Goal: Information Seeking & Learning: Learn about a topic

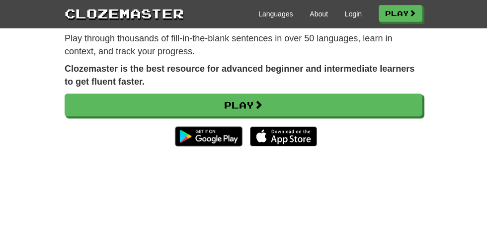
scroll to position [124, 0]
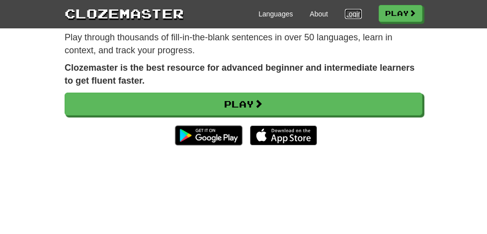
click at [354, 12] on link "Login" at bounding box center [353, 14] width 17 height 10
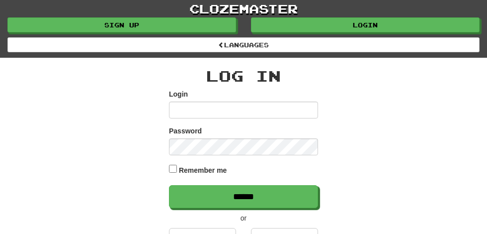
click at [191, 111] on input "Login" at bounding box center [243, 109] width 149 height 17
type input "**********"
click at [169, 185] on input "******" at bounding box center [243, 196] width 149 height 23
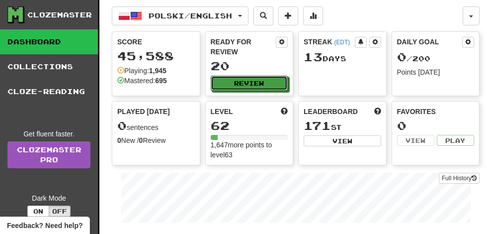
click at [257, 76] on button "Review" at bounding box center [250, 83] width 78 height 15
select select "**"
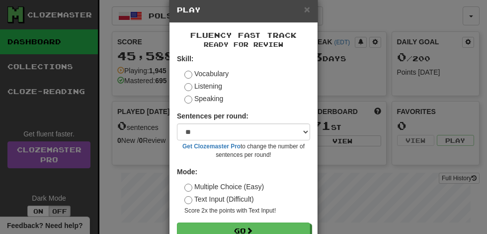
scroll to position [46, 0]
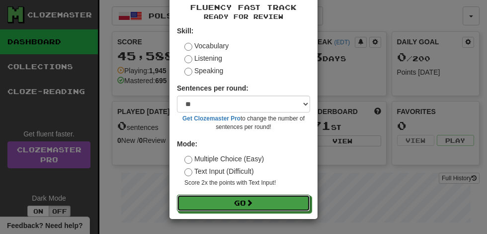
click at [252, 199] on span at bounding box center [249, 202] width 7 height 7
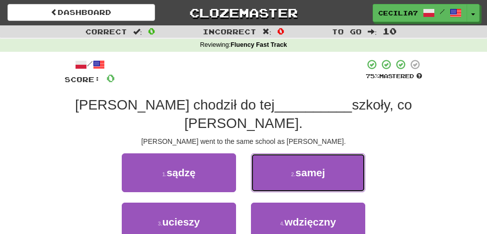
click at [330, 153] on button "2 . samej" at bounding box center [308, 172] width 114 height 39
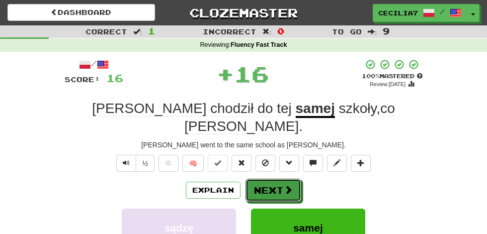
click at [294, 178] on button "Next" at bounding box center [274, 189] width 56 height 23
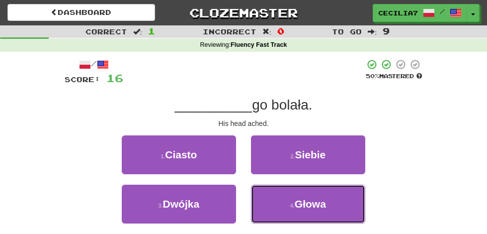
click at [328, 200] on button "4 . Głowa" at bounding box center [308, 203] width 114 height 39
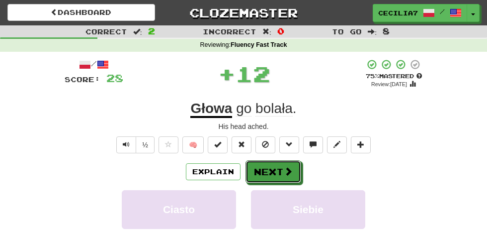
click at [287, 170] on span at bounding box center [288, 170] width 9 height 9
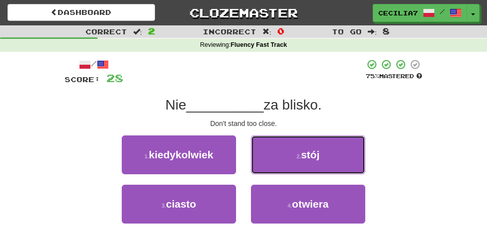
click at [328, 161] on button "2 . stój" at bounding box center [308, 154] width 114 height 39
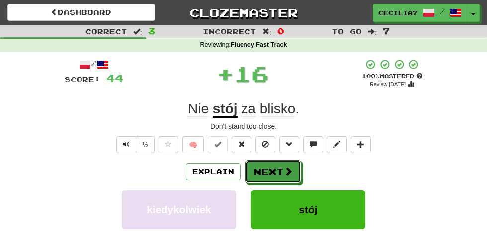
click at [288, 162] on button "Next" at bounding box center [274, 171] width 56 height 23
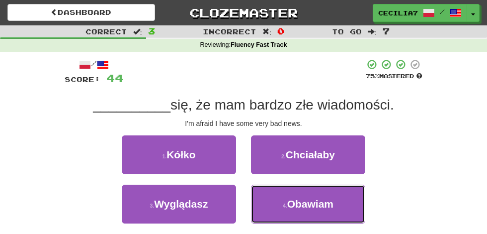
click at [334, 200] on button "4 . Obawiam" at bounding box center [308, 203] width 114 height 39
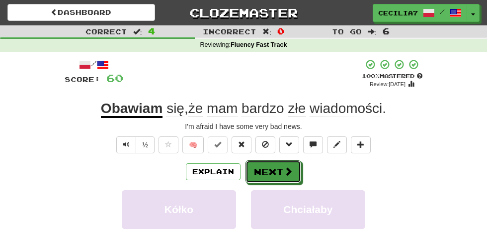
click at [288, 171] on span at bounding box center [288, 170] width 9 height 9
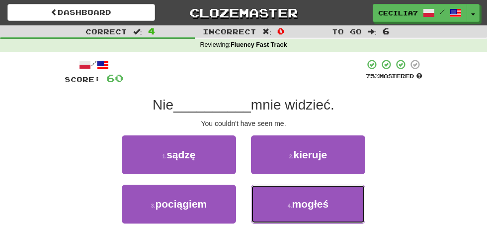
click at [325, 199] on span "mogłeś" at bounding box center [310, 203] width 37 height 11
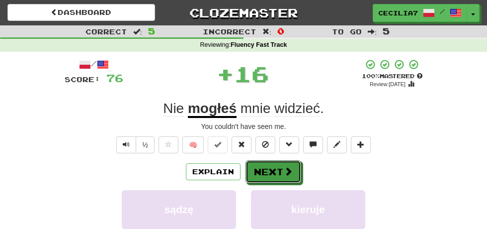
click at [287, 170] on span at bounding box center [288, 170] width 9 height 9
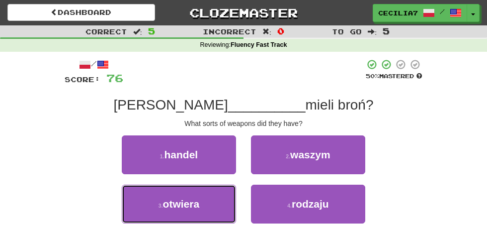
click at [212, 201] on button "3 . otwiera" at bounding box center [179, 203] width 114 height 39
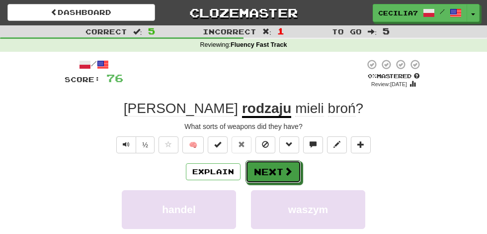
click at [284, 166] on span at bounding box center [288, 170] width 9 height 9
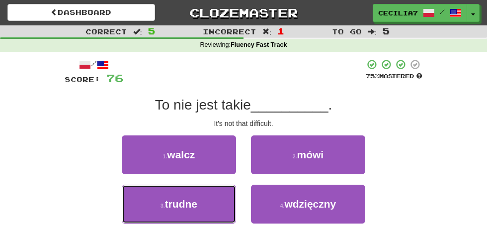
click at [211, 207] on button "3 . trudne" at bounding box center [179, 203] width 114 height 39
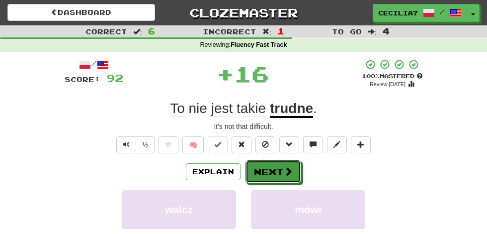
click at [282, 168] on button "Next" at bounding box center [274, 171] width 56 height 23
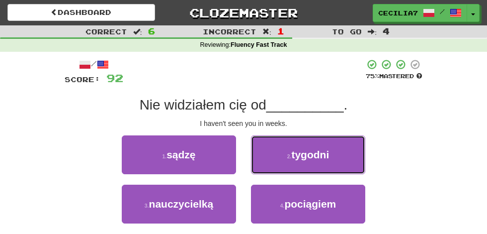
click at [338, 155] on button "2 . tygodni" at bounding box center [308, 154] width 114 height 39
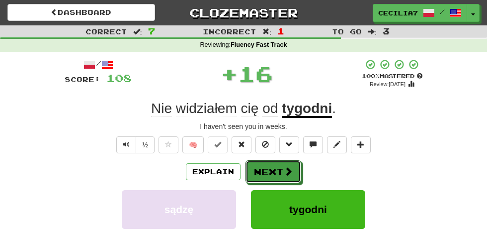
click at [290, 168] on span at bounding box center [288, 170] width 9 height 9
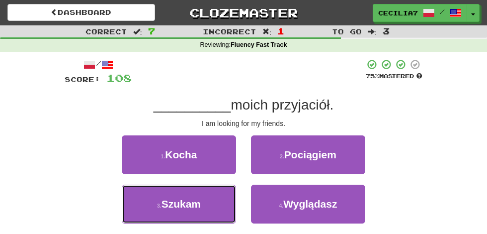
click at [220, 202] on button "3 . Szukam" at bounding box center [179, 203] width 114 height 39
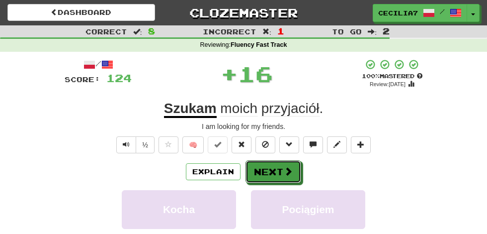
click at [291, 170] on span at bounding box center [288, 170] width 9 height 9
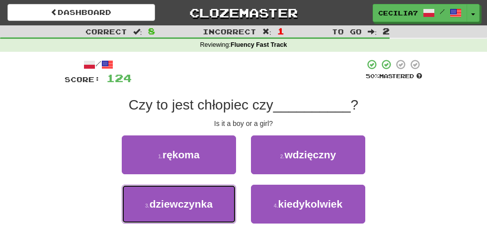
click at [216, 197] on button "3 . dziewczynka" at bounding box center [179, 203] width 114 height 39
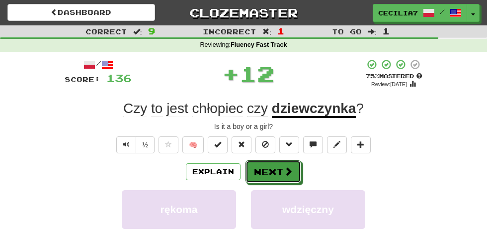
click at [288, 171] on span at bounding box center [288, 170] width 9 height 9
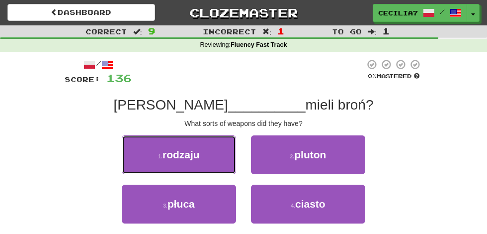
click at [230, 157] on button "1 . rodzaju" at bounding box center [179, 154] width 114 height 39
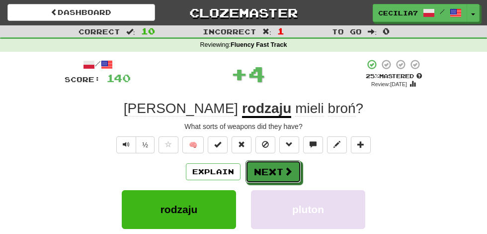
click at [291, 168] on span at bounding box center [288, 170] width 9 height 9
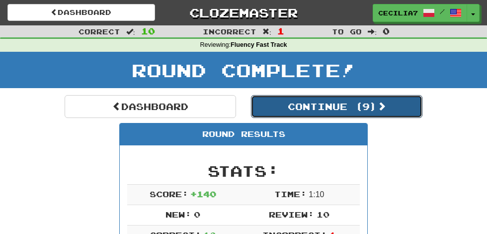
click at [363, 104] on button "Continue ( 9 )" at bounding box center [336, 106] width 171 height 23
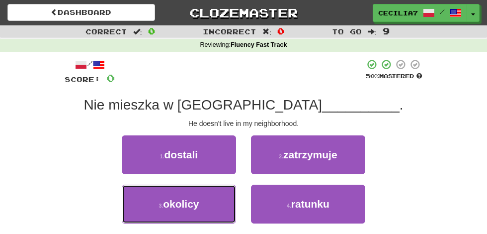
click at [207, 201] on button "3 . okolicy" at bounding box center [179, 203] width 114 height 39
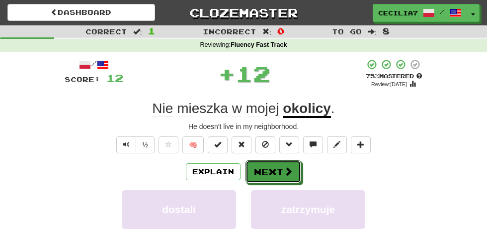
click at [288, 165] on button "Next" at bounding box center [274, 171] width 56 height 23
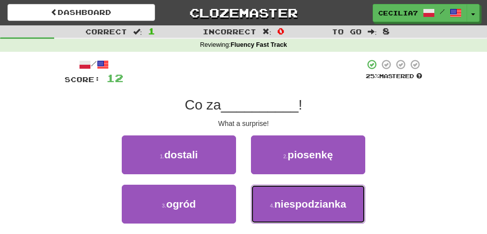
click at [335, 195] on button "4 . niespodzianka" at bounding box center [308, 203] width 114 height 39
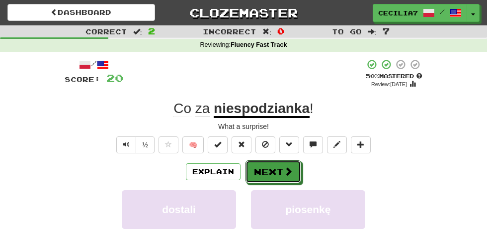
click at [287, 170] on span at bounding box center [288, 170] width 9 height 9
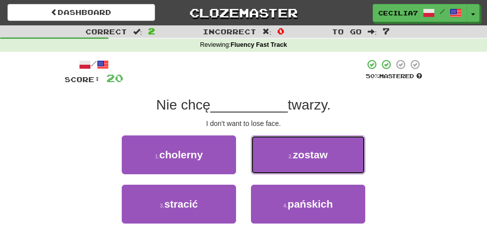
click at [320, 156] on span "zostaw" at bounding box center [310, 154] width 35 height 11
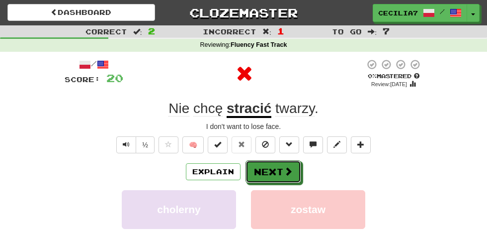
click at [280, 165] on button "Next" at bounding box center [274, 171] width 56 height 23
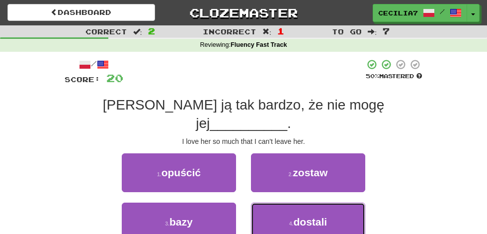
click at [322, 216] on span "dostali" at bounding box center [311, 221] width 34 height 11
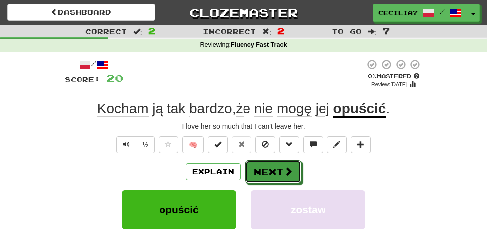
click at [285, 170] on span at bounding box center [288, 170] width 9 height 9
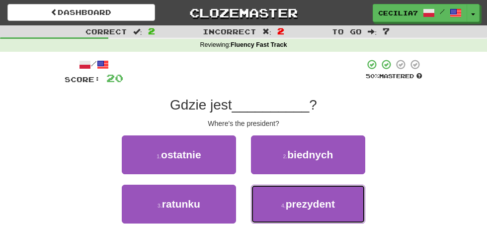
click at [330, 205] on span "prezydent" at bounding box center [310, 203] width 49 height 11
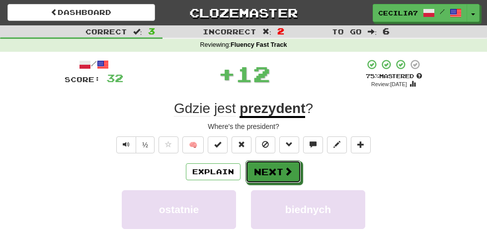
click at [287, 170] on span at bounding box center [288, 170] width 9 height 9
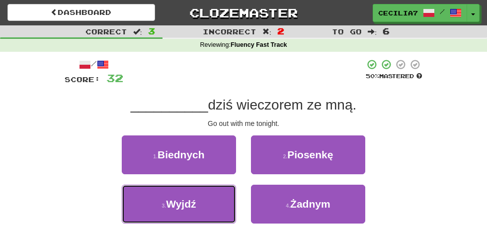
click at [204, 202] on button "3 . Wyjdź" at bounding box center [179, 203] width 114 height 39
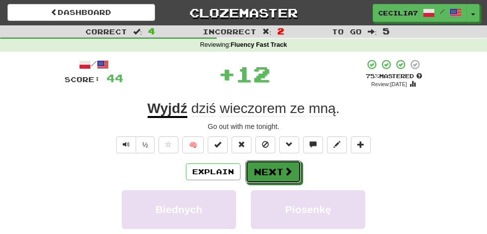
click at [281, 166] on button "Next" at bounding box center [274, 171] width 56 height 23
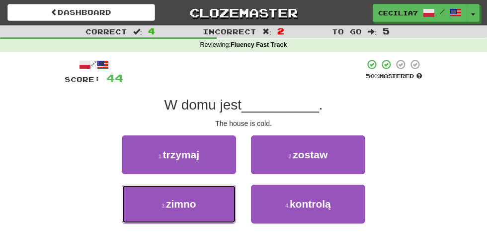
click at [203, 201] on button "3 . zimno" at bounding box center [179, 203] width 114 height 39
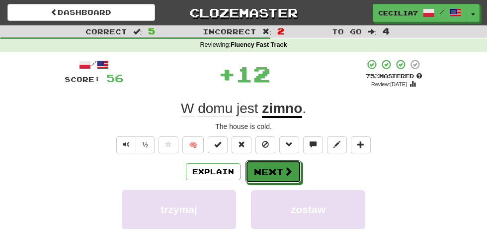
click at [284, 169] on span at bounding box center [288, 170] width 9 height 9
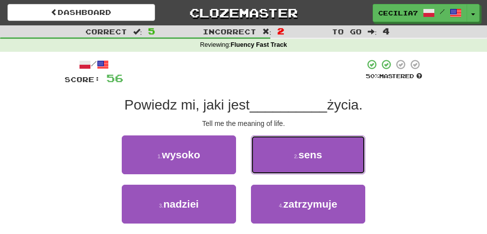
click at [333, 161] on button "2 . sens" at bounding box center [308, 154] width 114 height 39
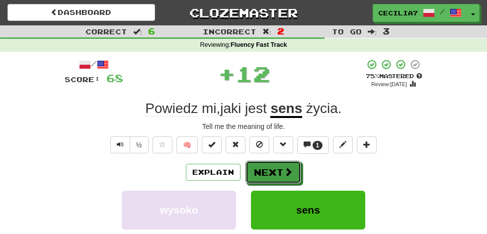
click at [280, 169] on button "Next" at bounding box center [274, 172] width 56 height 23
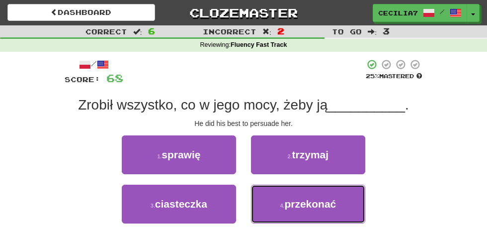
click at [323, 201] on span "przekonać" at bounding box center [310, 203] width 52 height 11
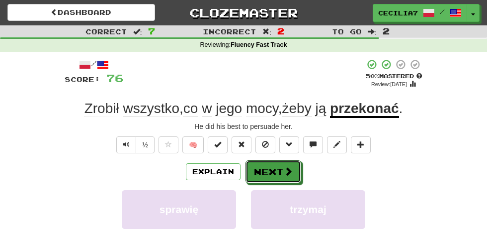
click at [277, 169] on button "Next" at bounding box center [274, 171] width 56 height 23
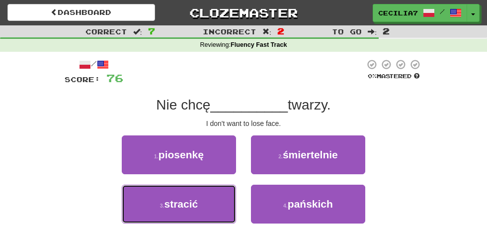
click at [210, 203] on button "3 . stracić" at bounding box center [179, 203] width 114 height 39
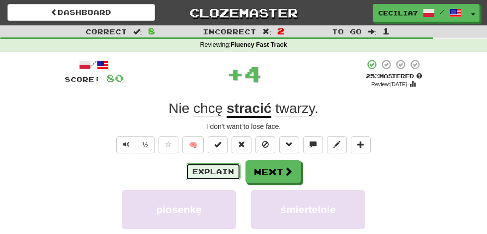
click at [229, 170] on button "Explain" at bounding box center [213, 171] width 55 height 17
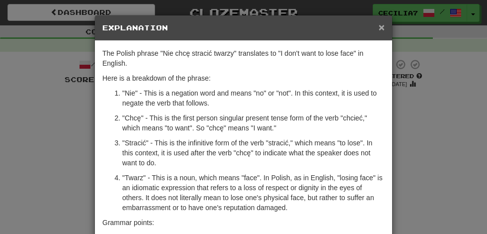
click at [382, 26] on span "×" at bounding box center [382, 26] width 6 height 11
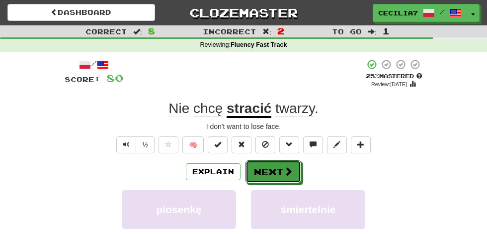
click at [282, 170] on button "Next" at bounding box center [274, 171] width 56 height 23
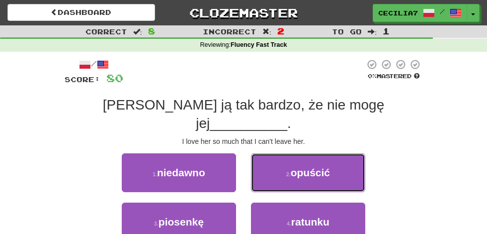
click at [335, 155] on button "2 . opuścić" at bounding box center [308, 172] width 114 height 39
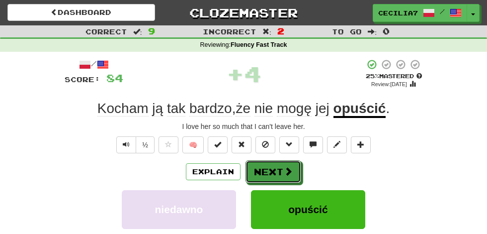
click at [285, 169] on span at bounding box center [288, 170] width 9 height 9
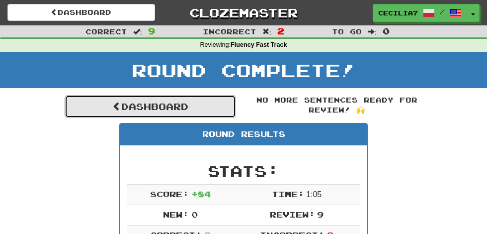
click at [219, 103] on link "Dashboard" at bounding box center [150, 106] width 171 height 23
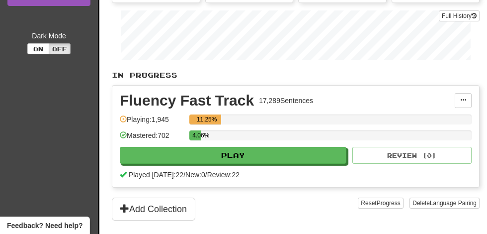
scroll to position [163, 0]
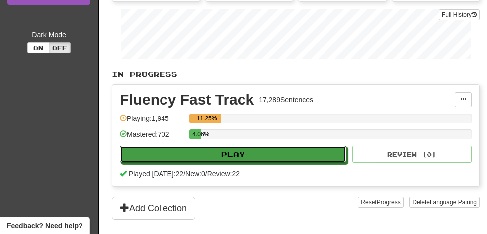
click at [270, 151] on button "Play" at bounding box center [233, 154] width 227 height 17
select select "**"
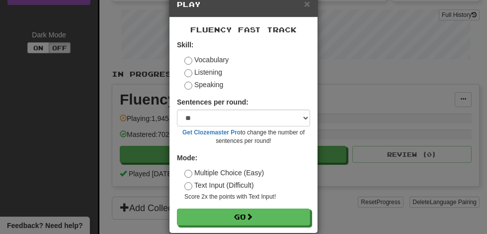
scroll to position [37, 0]
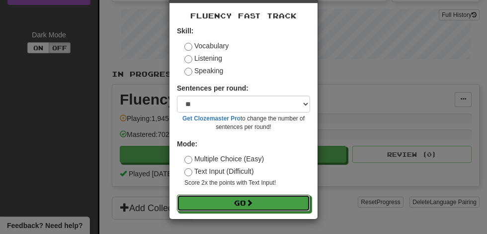
click at [252, 202] on span at bounding box center [249, 202] width 7 height 7
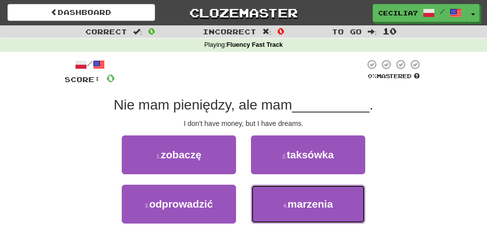
click at [323, 205] on span "marzenia" at bounding box center [310, 203] width 45 height 11
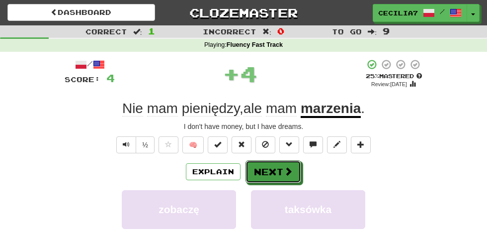
click at [279, 170] on button "Next" at bounding box center [274, 171] width 56 height 23
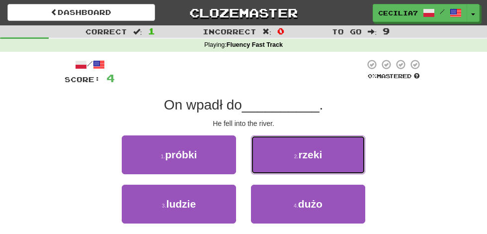
click at [320, 156] on span "rzeki" at bounding box center [310, 154] width 24 height 11
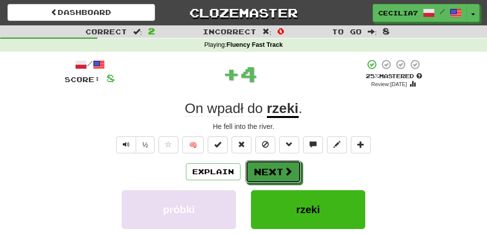
click at [281, 168] on button "Next" at bounding box center [274, 171] width 56 height 23
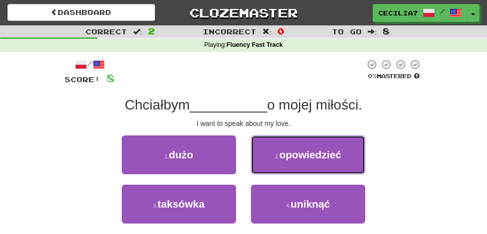
click at [325, 154] on span "opowiedzieć" at bounding box center [310, 154] width 62 height 11
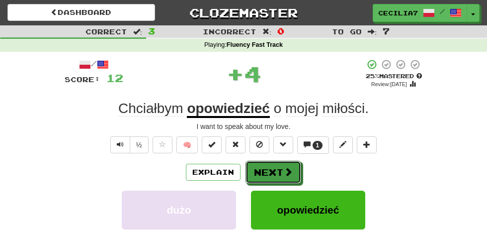
click at [284, 168] on span at bounding box center [288, 171] width 9 height 9
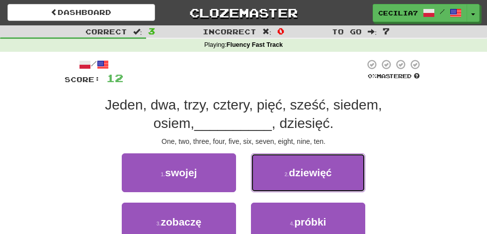
click at [322, 175] on span "dziewięć" at bounding box center [310, 171] width 43 height 11
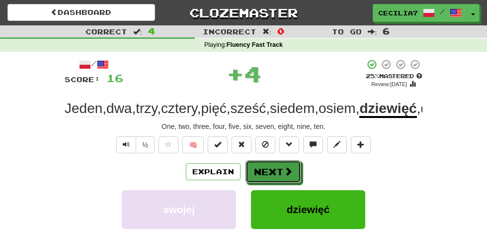
click at [284, 175] on span at bounding box center [288, 170] width 9 height 9
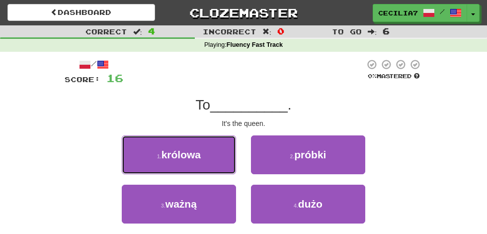
click at [214, 152] on button "1 . królowa" at bounding box center [179, 154] width 114 height 39
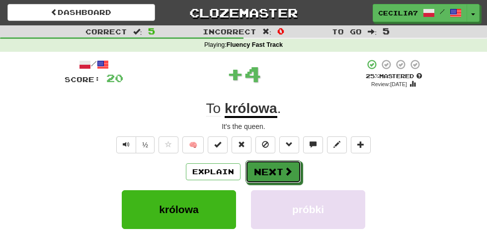
click at [282, 173] on button "Next" at bounding box center [274, 171] width 56 height 23
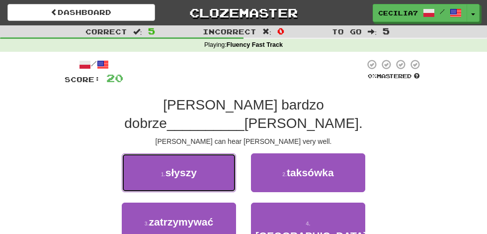
click at [217, 155] on button "1 . słyszy" at bounding box center [179, 172] width 114 height 39
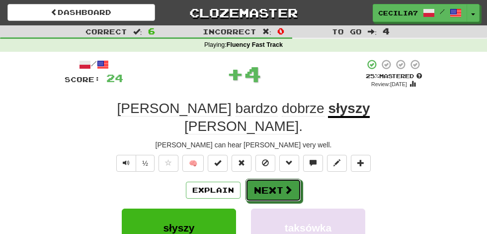
click at [284, 185] on span at bounding box center [288, 189] width 9 height 9
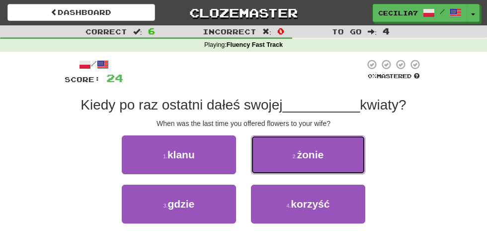
click at [330, 153] on button "2 . żonie" at bounding box center [308, 154] width 114 height 39
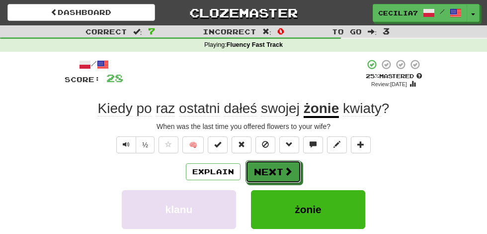
click at [284, 173] on span at bounding box center [288, 170] width 9 height 9
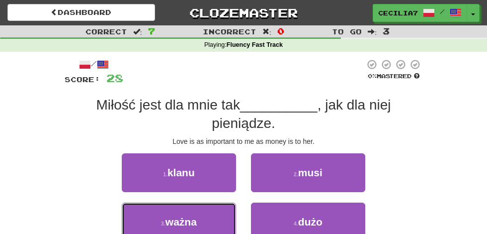
click at [201, 202] on button "3 . ważna" at bounding box center [179, 221] width 114 height 39
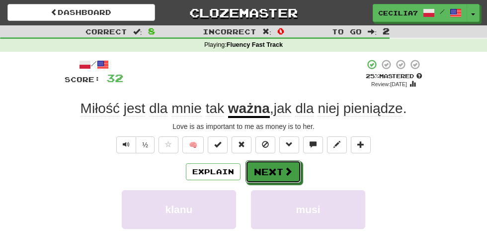
click at [287, 170] on span at bounding box center [288, 170] width 9 height 9
